Goal: Task Accomplishment & Management: Use online tool/utility

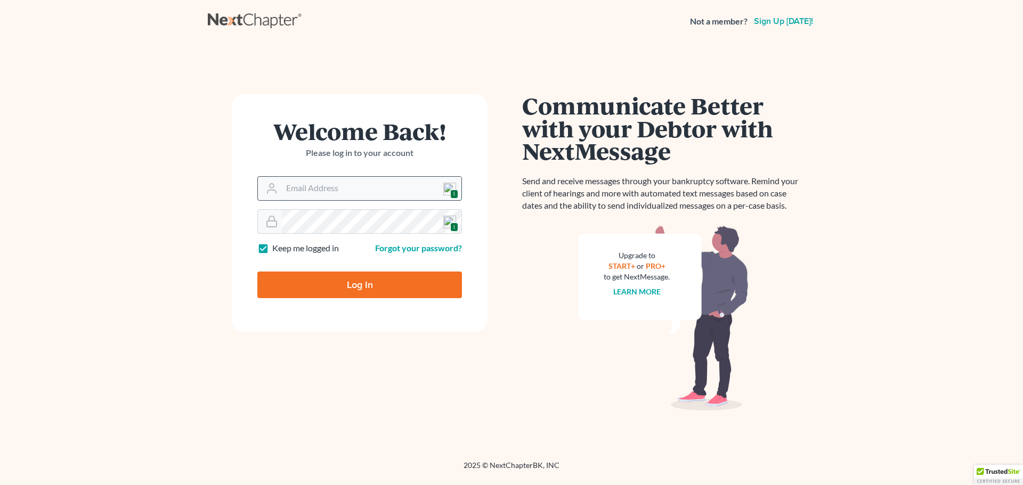
click at [303, 189] on input "Email Address" at bounding box center [372, 188] width 180 height 23
type input "[EMAIL_ADDRESS][DOMAIN_NAME]"
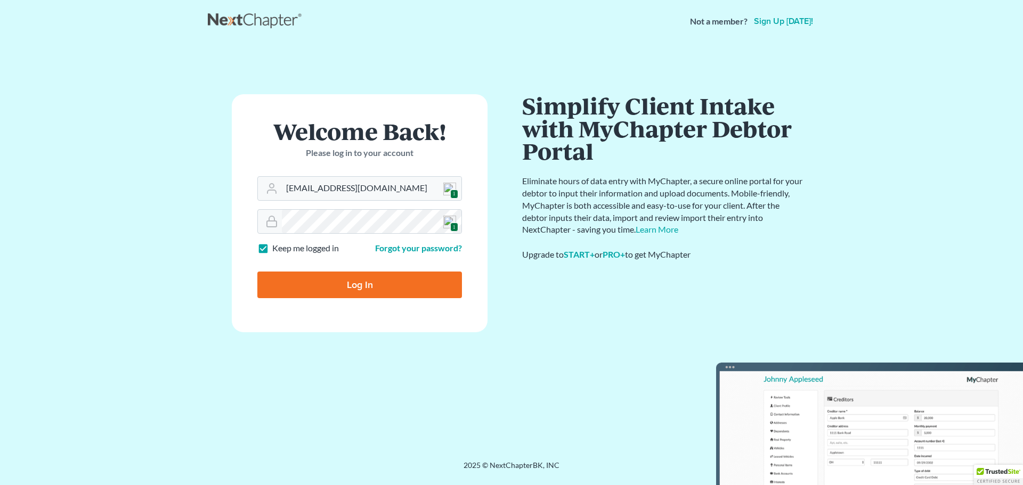
click at [348, 290] on input "Log In" at bounding box center [359, 285] width 205 height 27
type input "Thinking..."
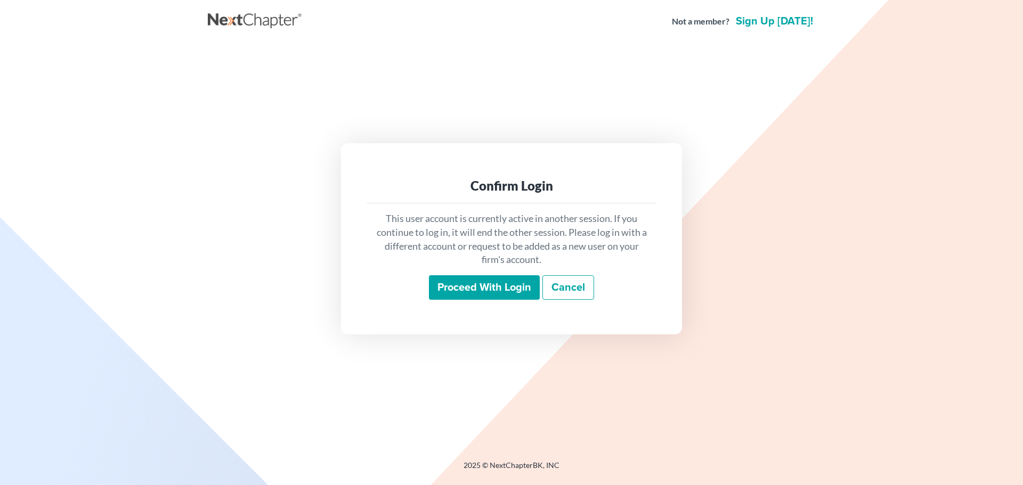
click at [453, 278] on input "Proceed with login" at bounding box center [484, 287] width 111 height 25
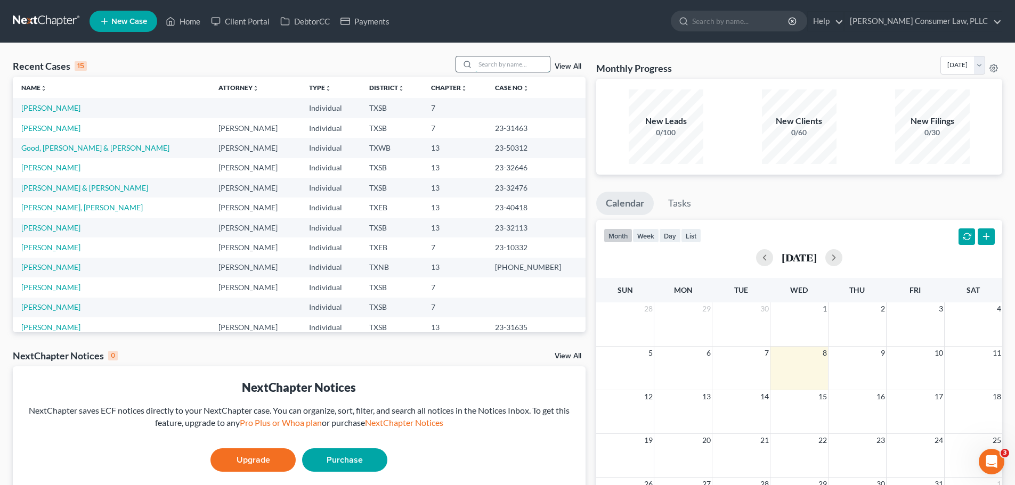
click at [517, 68] on input "search" at bounding box center [512, 63] width 75 height 15
type input "Englishbey"
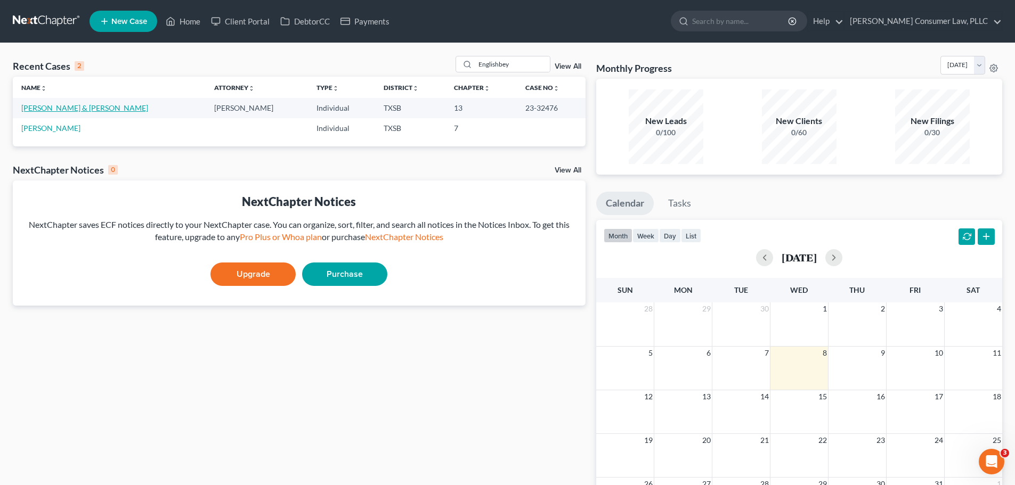
click at [73, 108] on link "Englishbey, Jack & Emma" at bounding box center [84, 107] width 127 height 9
select select "6"
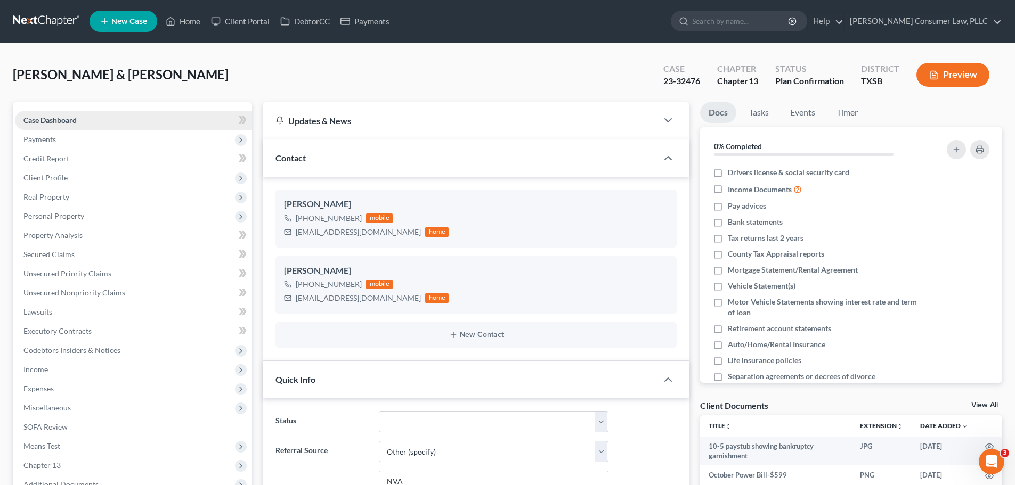
scroll to position [942, 0]
click at [66, 198] on span "Real Property" at bounding box center [46, 196] width 46 height 9
click at [65, 213] on span "Properties Owned" at bounding box center [75, 215] width 61 height 9
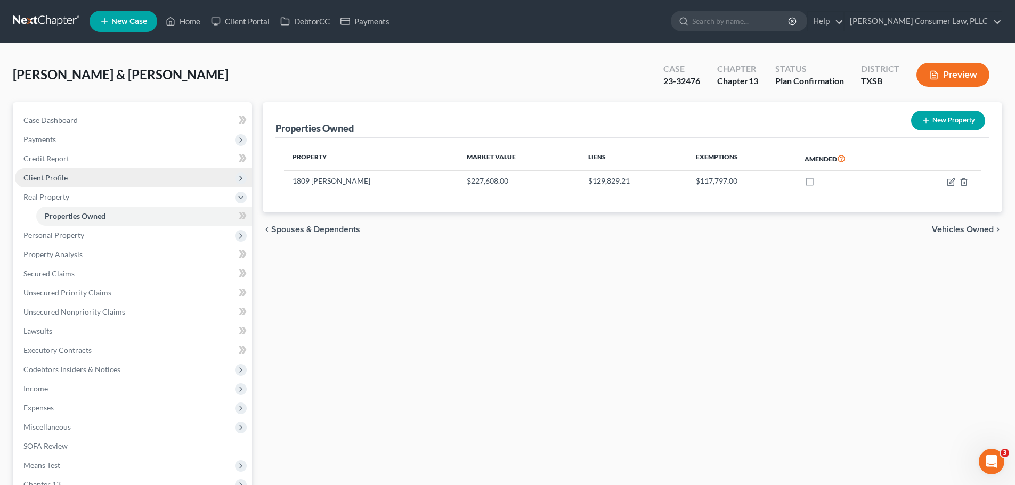
click at [59, 174] on span "Client Profile" at bounding box center [45, 177] width 44 height 9
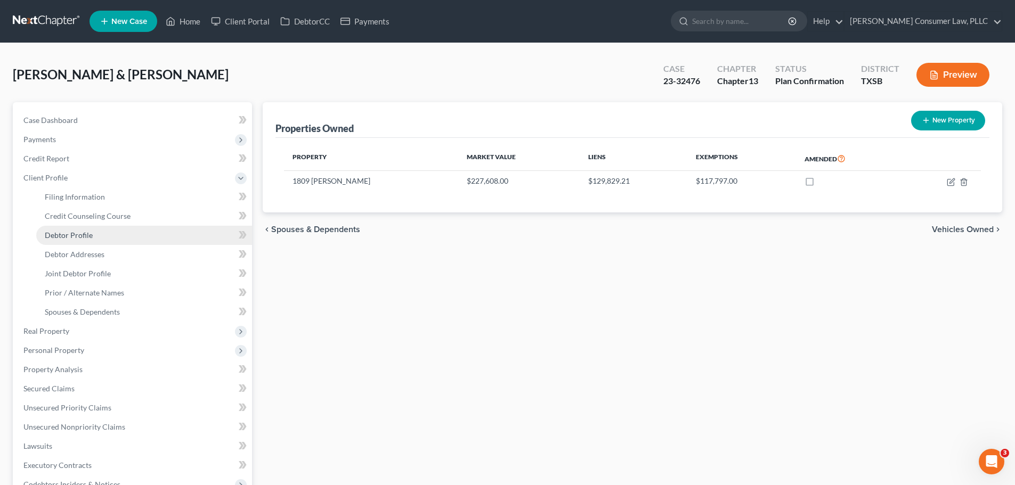
click at [66, 232] on span "Debtor Profile" at bounding box center [69, 235] width 48 height 9
select select "1"
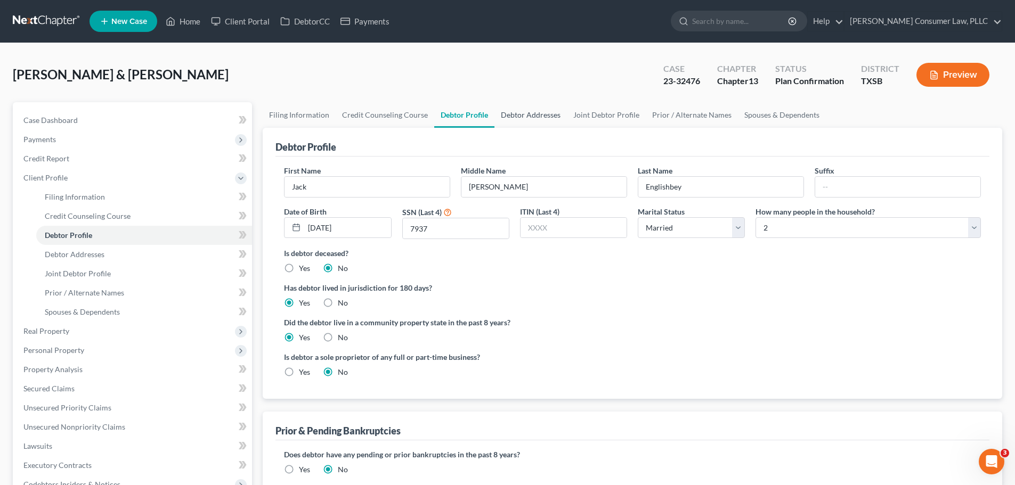
click at [530, 116] on link "Debtor Addresses" at bounding box center [530, 115] width 72 height 26
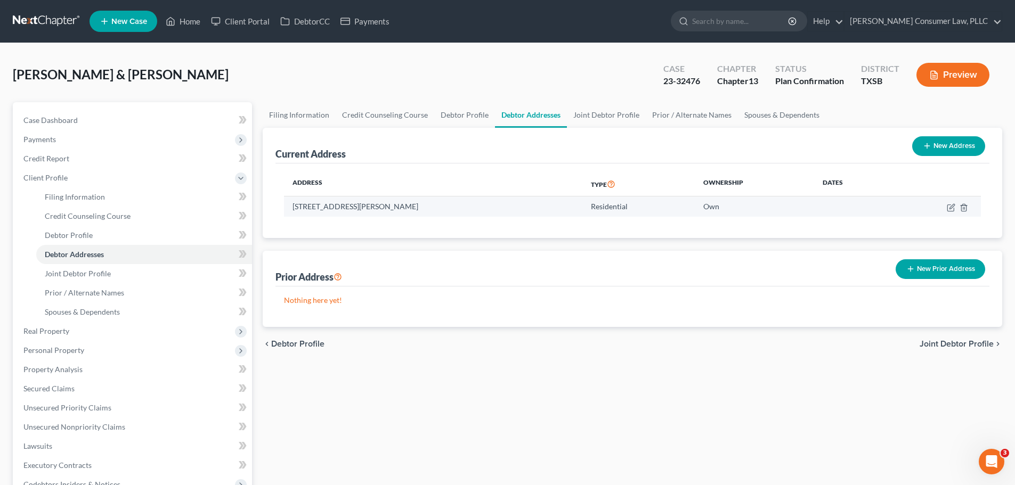
drag, startPoint x: 382, startPoint y: 208, endPoint x: 291, endPoint y: 209, distance: 91.1
click at [291, 209] on td "1809 Leneva Ln, Pasadena, TX 77502" at bounding box center [433, 207] width 298 height 20
